Goal: Book appointment/travel/reservation

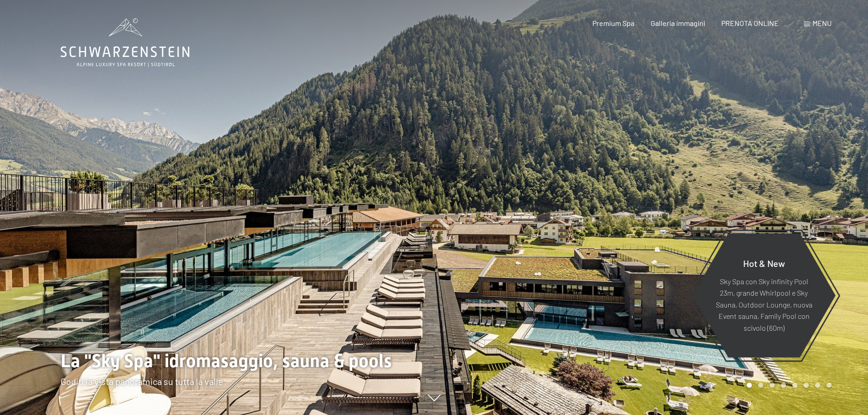
click at [748, 23] on span "PRENOTA ONLINE" at bounding box center [749, 23] width 57 height 9
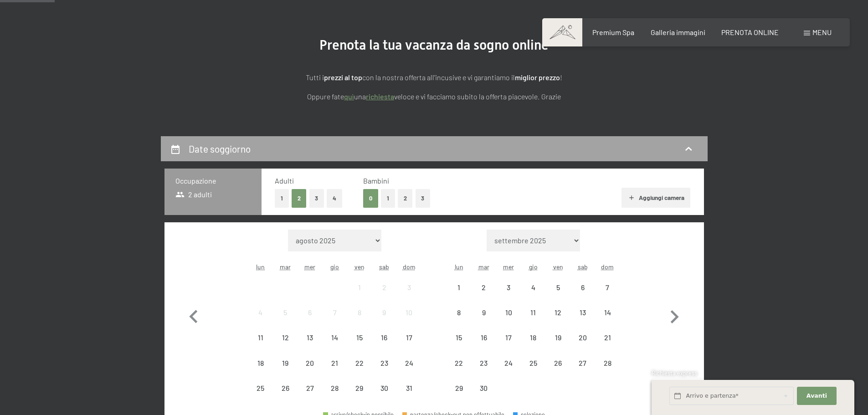
scroll to position [182, 0]
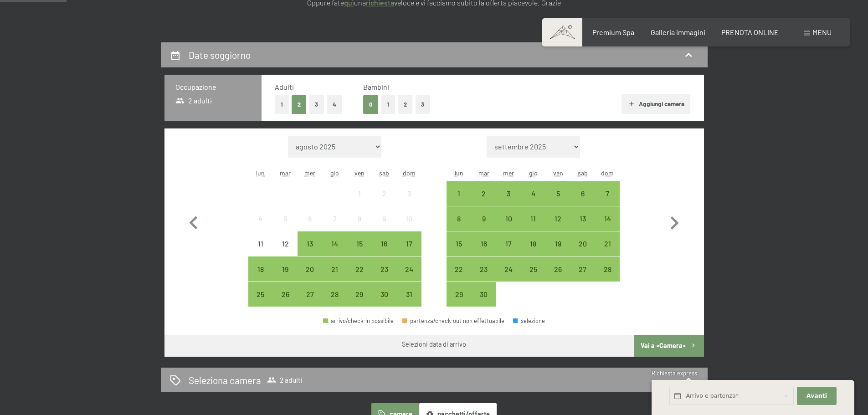
click at [384, 105] on button "1" at bounding box center [388, 104] width 14 height 19
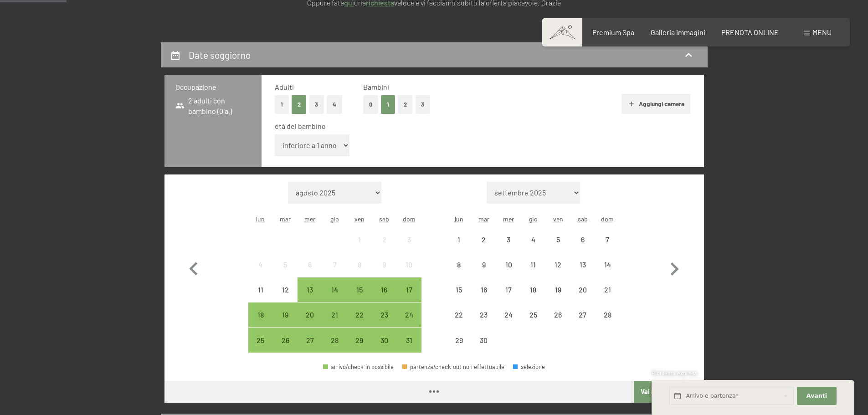
click at [335, 145] on select "inferiore a 1 anno 1 anno 2 anni 3 anni 4 anni 5 anni 6 anni 7 anni 8 anni 9 an…" at bounding box center [312, 145] width 75 height 22
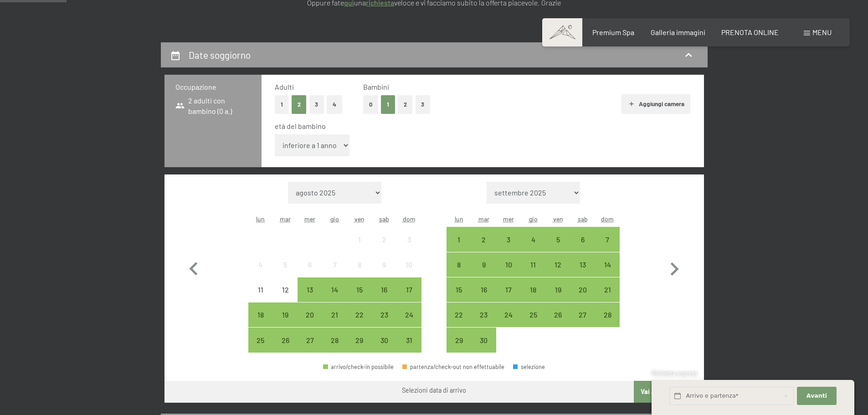
select select "2"
click at [275, 134] on select "inferiore a 1 anno 1 anno 2 anni 3 anni 4 anni 5 anni 6 anni 7 anni 8 anni 9 an…" at bounding box center [312, 145] width 75 height 22
click at [402, 287] on div "17" at bounding box center [408, 297] width 23 height 23
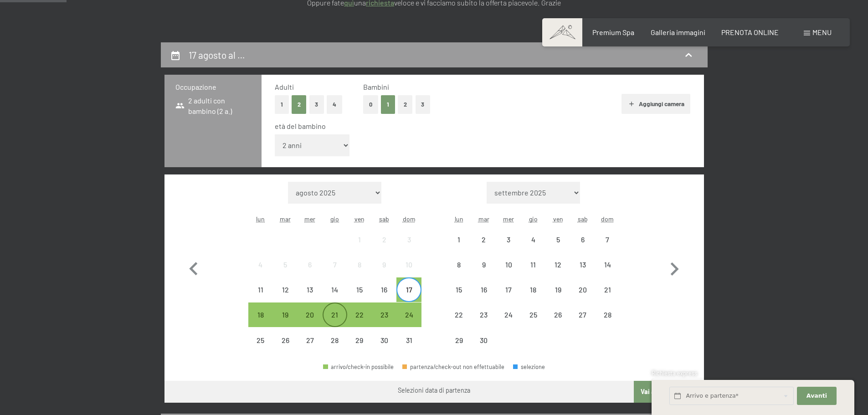
click at [331, 316] on div "21" at bounding box center [334, 322] width 23 height 23
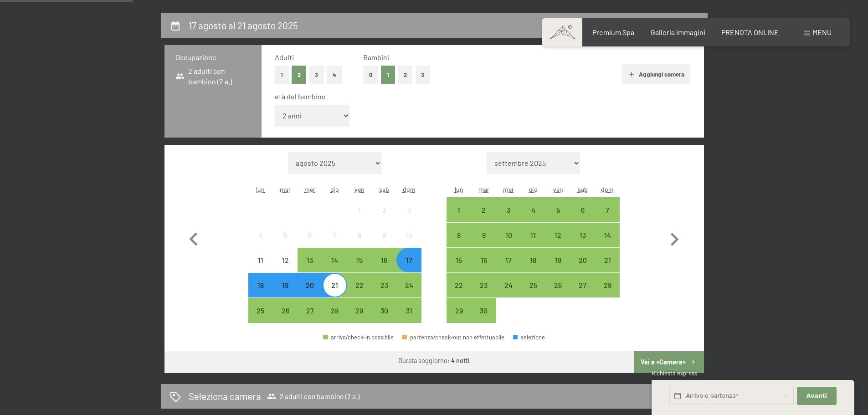
scroll to position [228, 0]
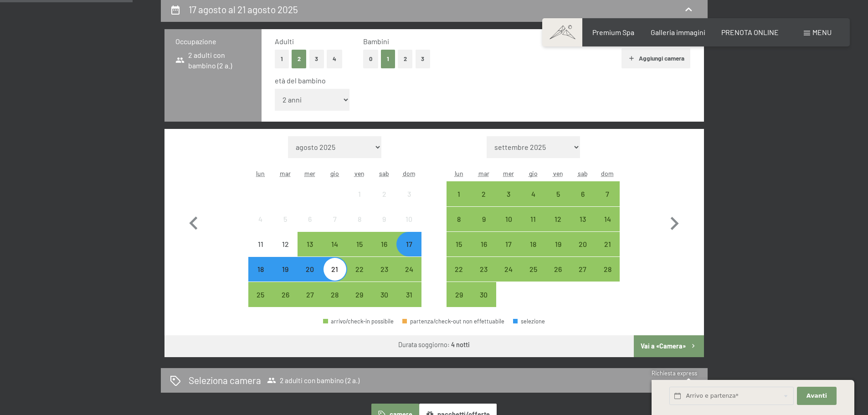
click at [687, 347] on button "Vai a «Camera»" at bounding box center [668, 346] width 70 height 22
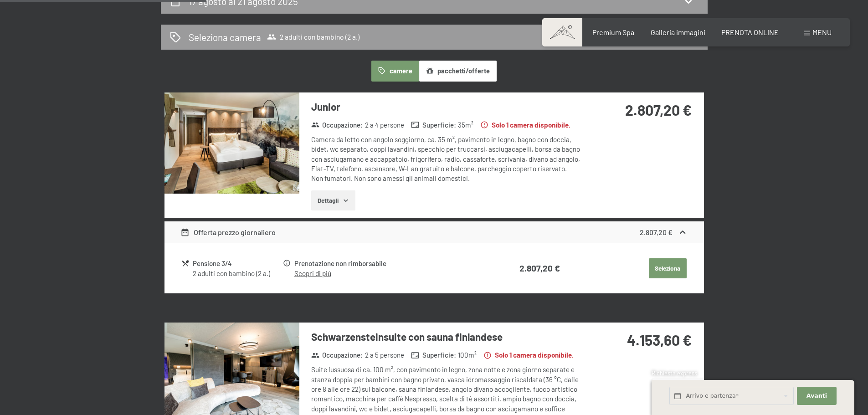
scroll to position [225, 0]
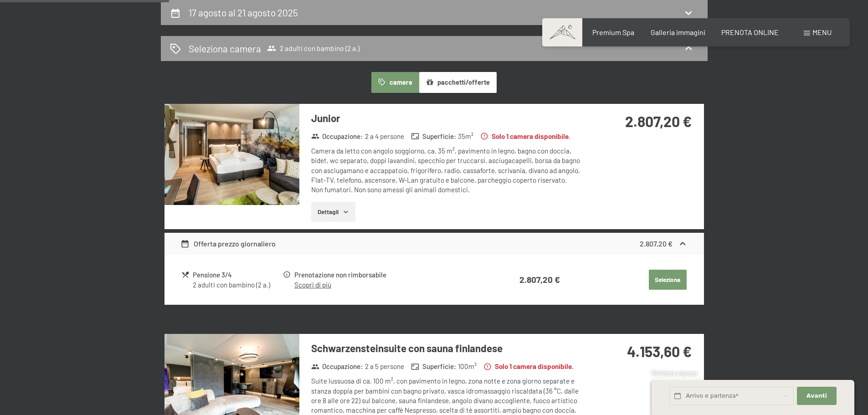
click at [351, 218] on button "Dettagli" at bounding box center [333, 212] width 44 height 20
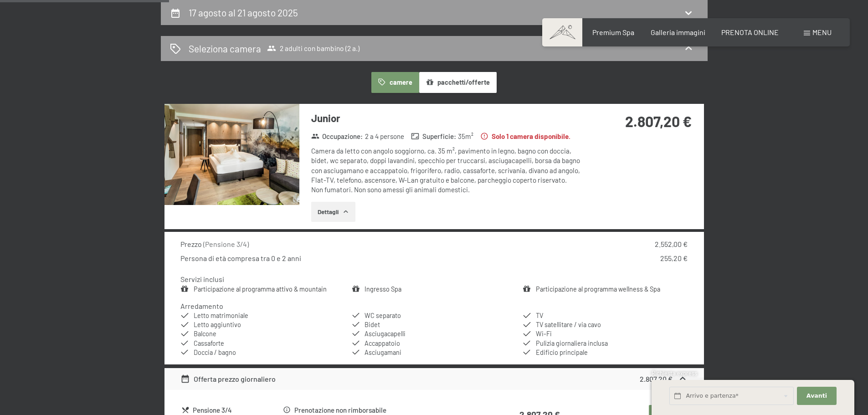
click at [351, 218] on button "Dettagli" at bounding box center [333, 212] width 44 height 20
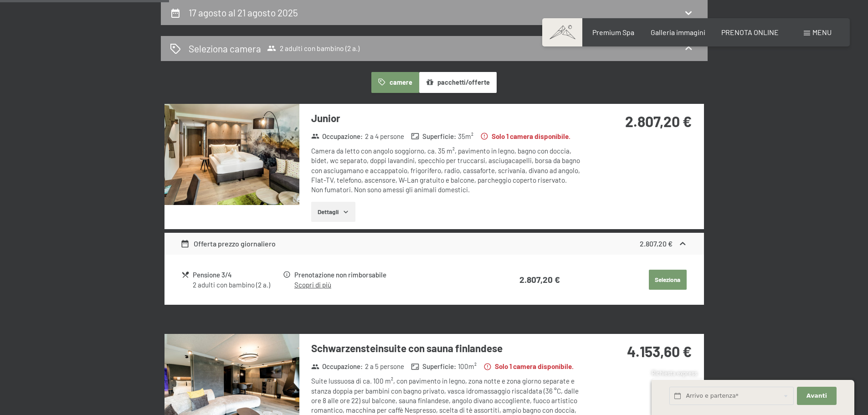
click at [283, 162] on img at bounding box center [231, 154] width 135 height 101
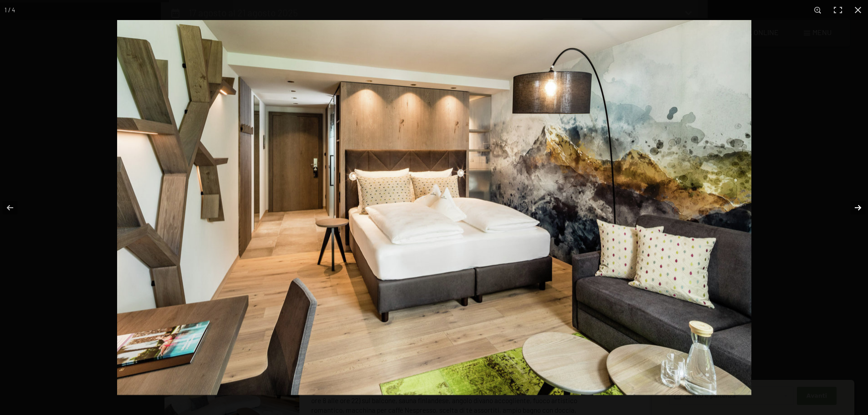
click at [857, 205] on button "button" at bounding box center [852, 208] width 32 height 46
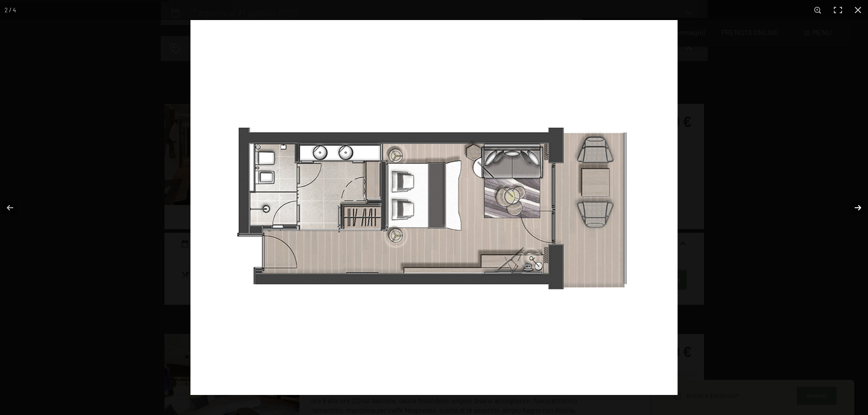
click at [857, 205] on button "button" at bounding box center [852, 208] width 32 height 46
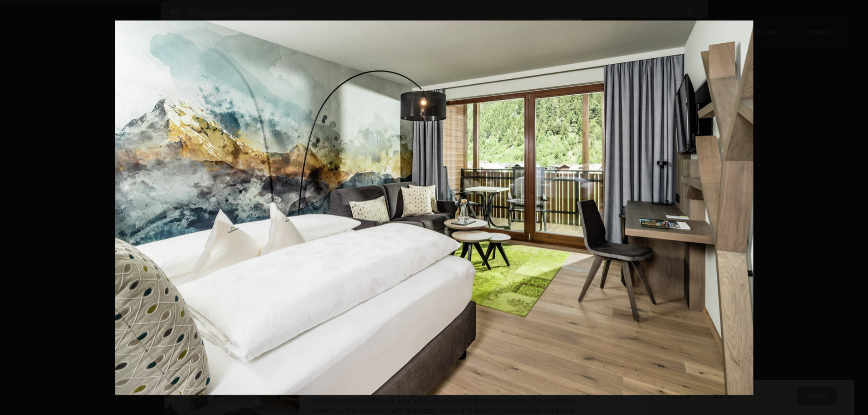
click at [857, 205] on button "button" at bounding box center [852, 208] width 32 height 46
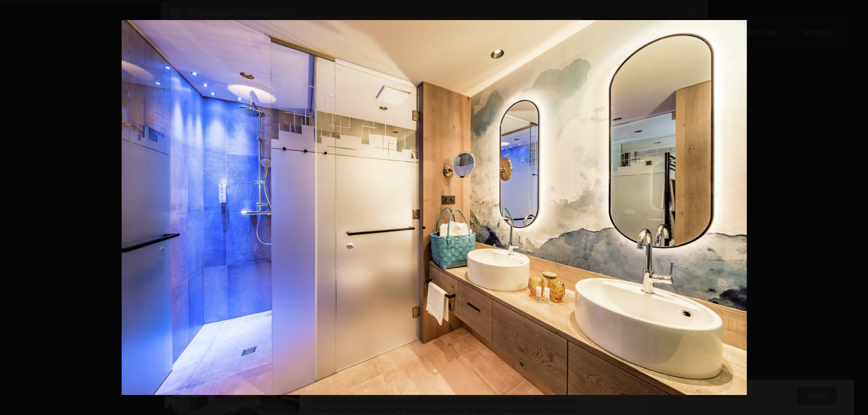
click at [857, 205] on button "button" at bounding box center [852, 208] width 32 height 46
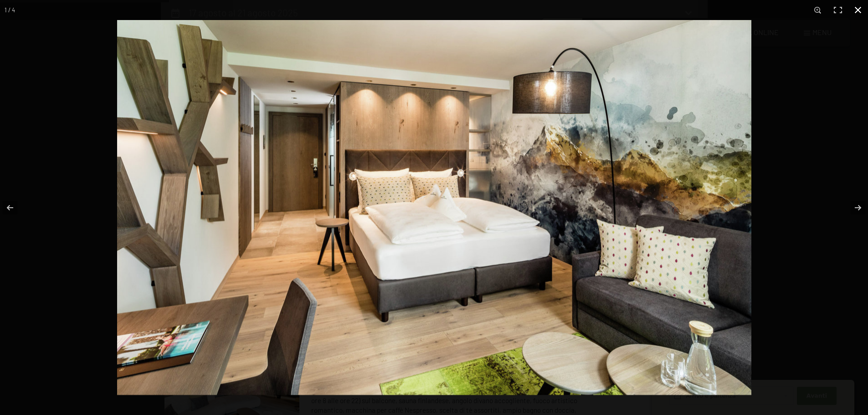
click at [861, 9] on button "button" at bounding box center [857, 10] width 20 height 20
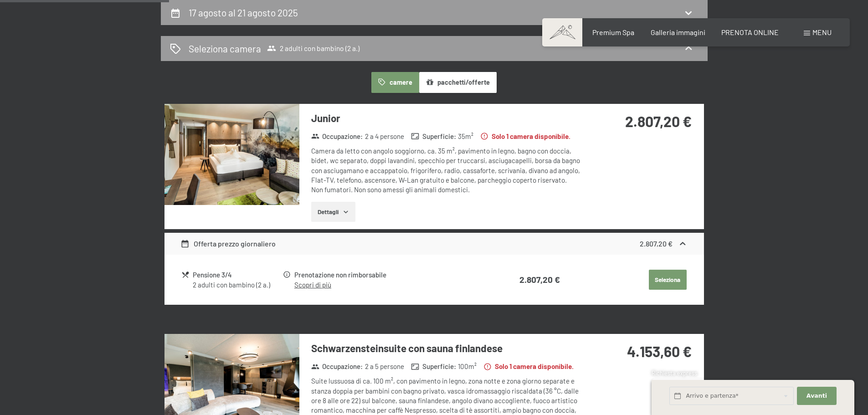
click at [480, 84] on button "pacchetti/offerte" at bounding box center [457, 82] width 77 height 21
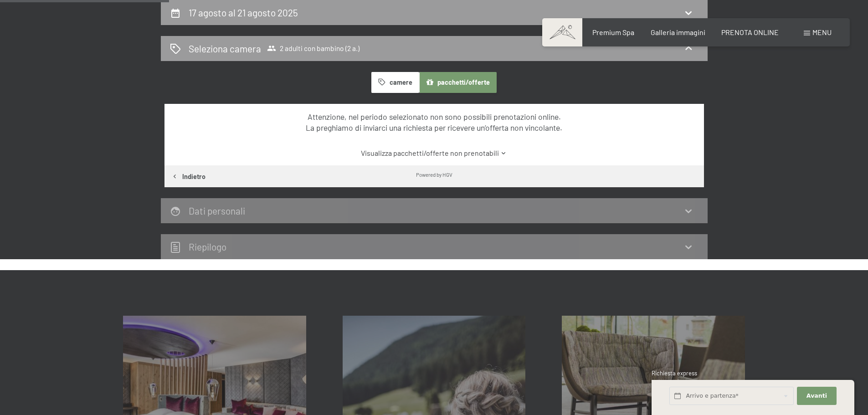
click at [408, 82] on button "camere" at bounding box center [394, 82] width 47 height 21
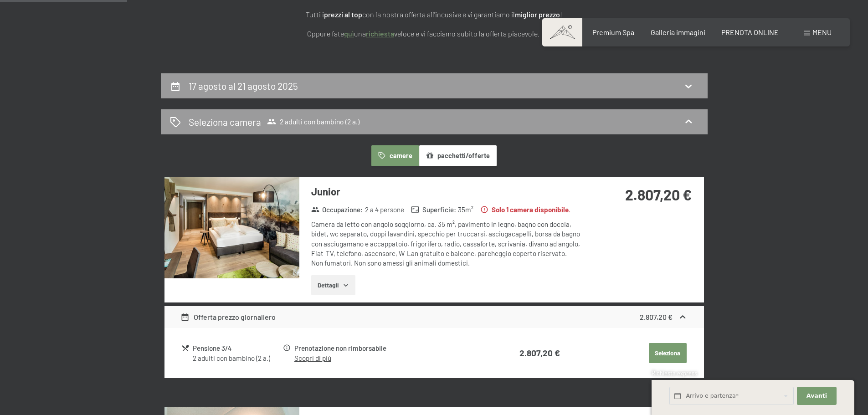
scroll to position [179, 0]
